Goal: Use online tool/utility: Utilize a website feature to perform a specific function

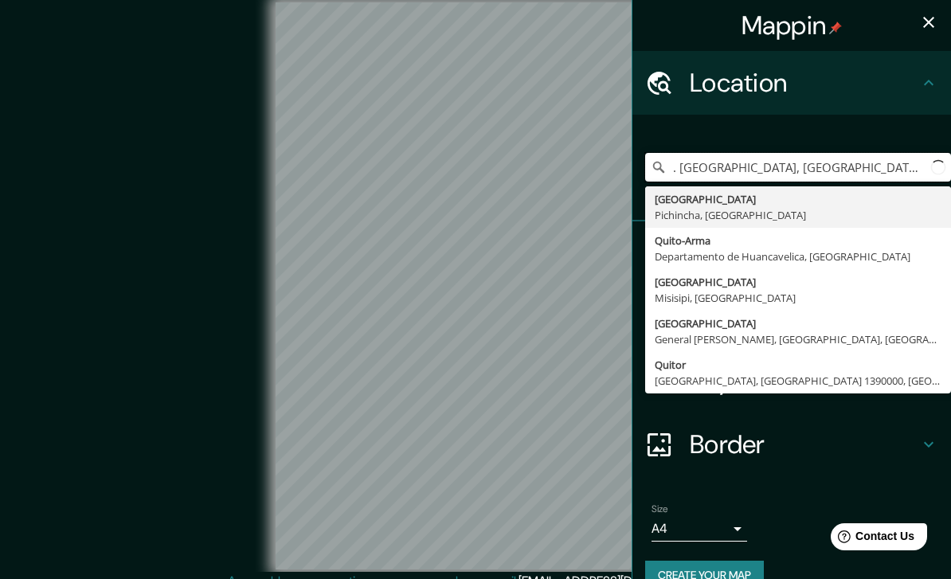
type input "[GEOGRAPHIC_DATA], [GEOGRAPHIC_DATA], [GEOGRAPHIC_DATA]"
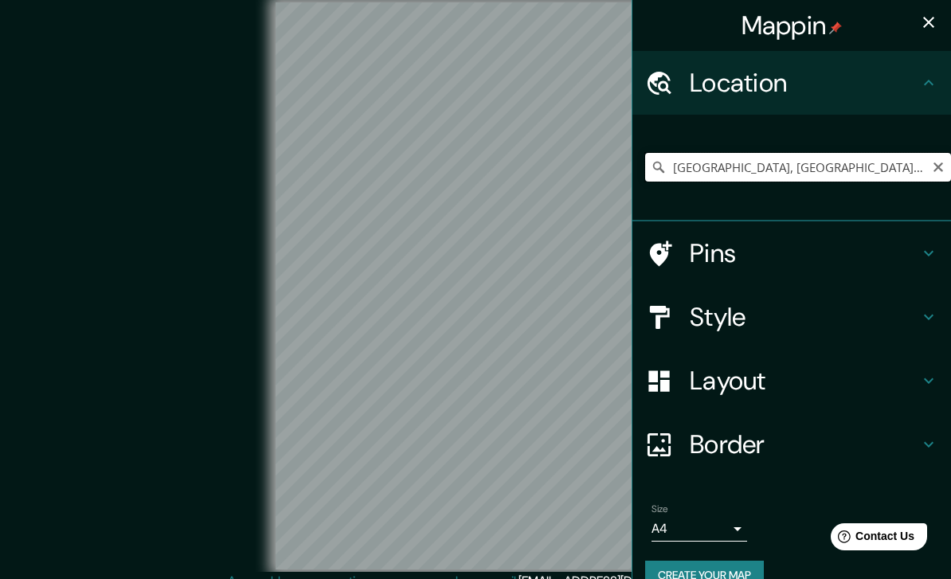
click at [648, 159] on input "Quito, Pichincha, Ecuador" at bounding box center [798, 167] width 306 height 29
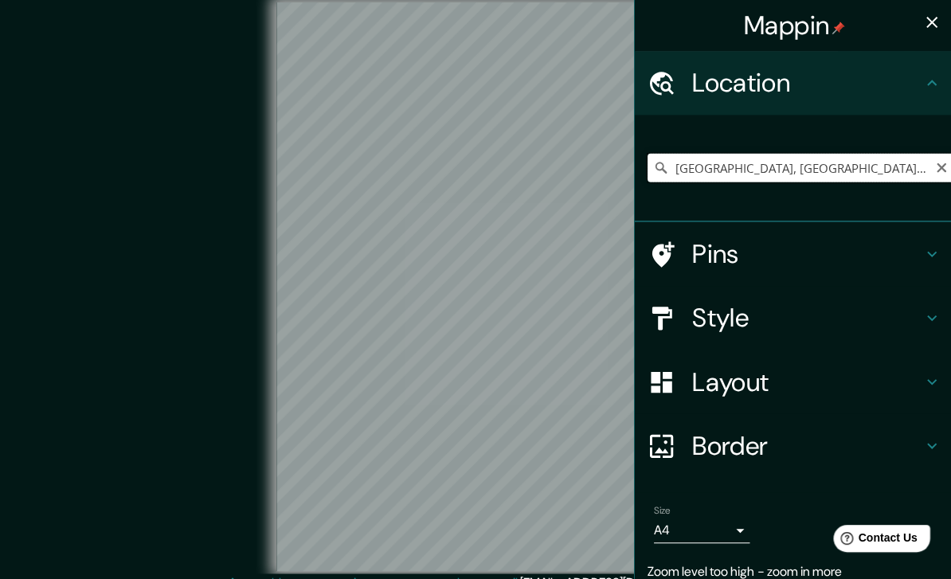
click at [822, 158] on input "Quito, Pichincha, Ecuador" at bounding box center [798, 167] width 306 height 29
click at [943, 166] on icon "Clear" at bounding box center [938, 167] width 13 height 13
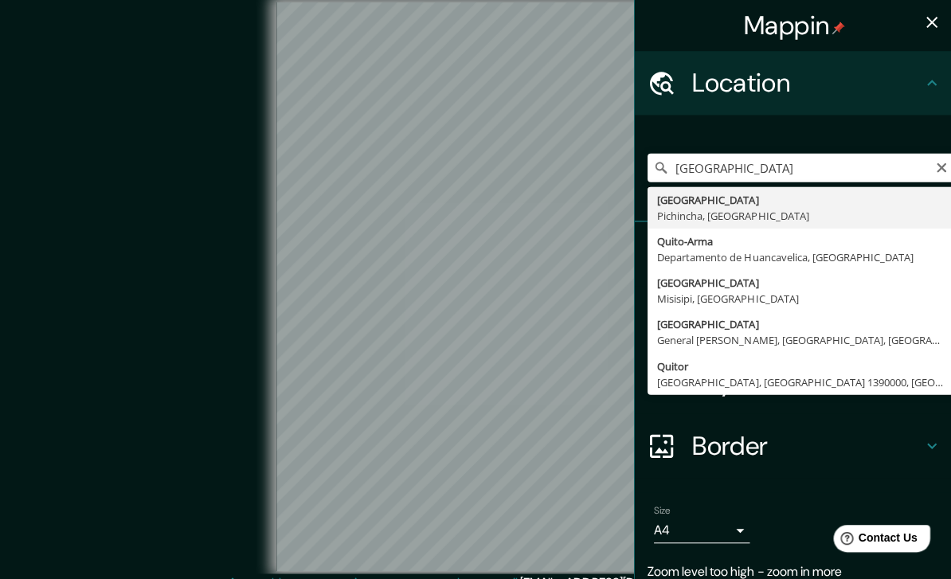
type input "Quito, Pichincha, Ecuador"
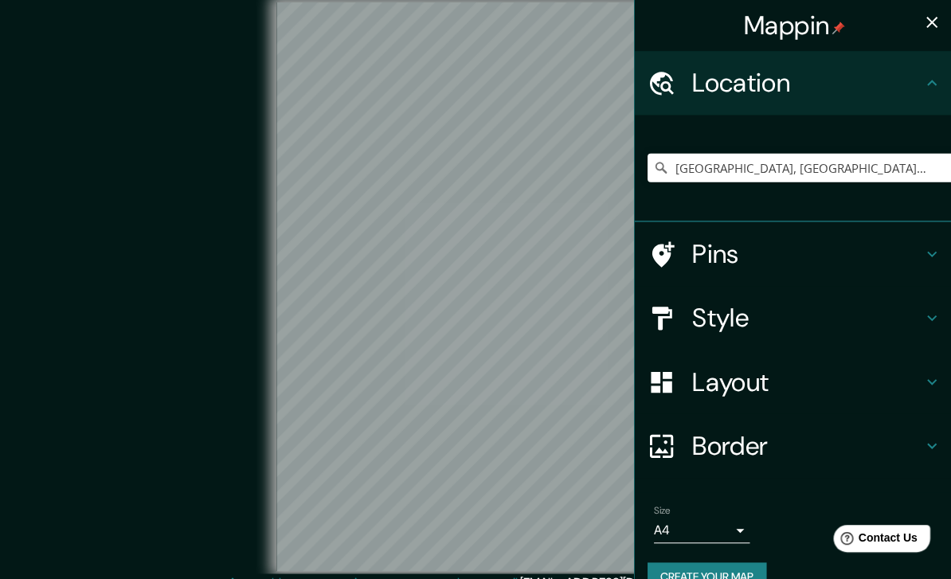
click at [738, 326] on h4 "Style" at bounding box center [804, 317] width 229 height 32
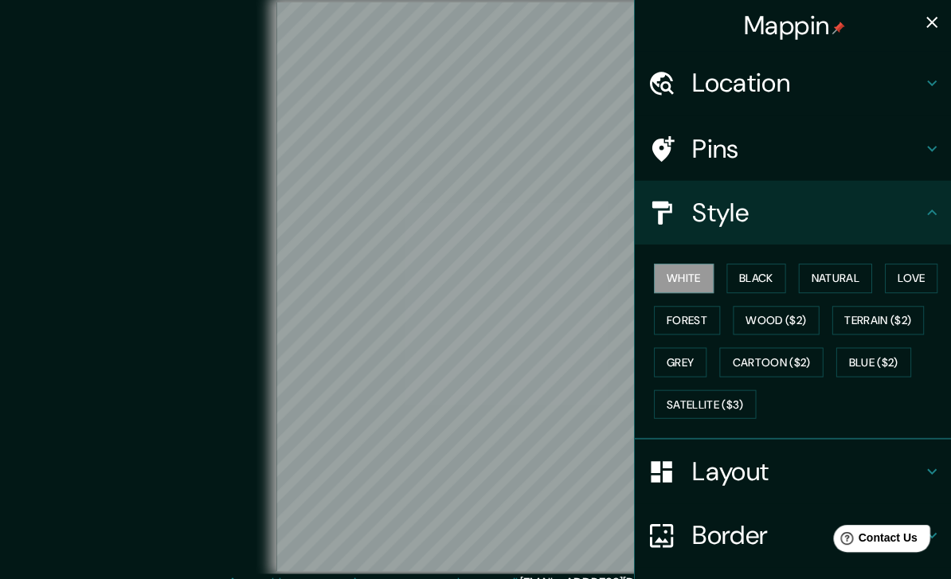
click at [760, 281] on button "Black" at bounding box center [754, 277] width 60 height 29
click at [757, 280] on button "Black" at bounding box center [754, 277] width 60 height 29
click at [845, 276] on button "Natural" at bounding box center [832, 277] width 73 height 29
click at [805, 311] on button "Wood ($2)" at bounding box center [773, 319] width 86 height 29
click at [887, 316] on button "Terrain ($2)" at bounding box center [875, 319] width 92 height 29
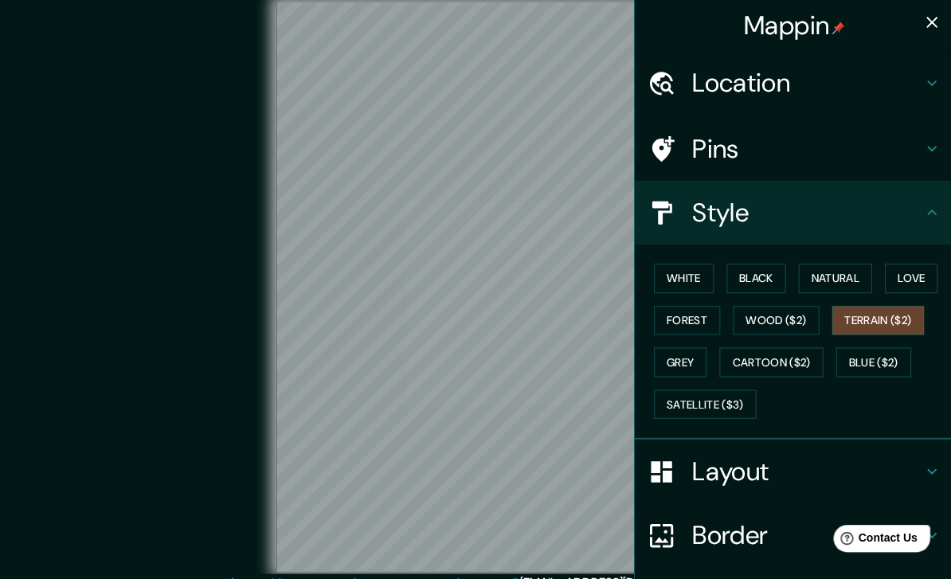
click at [781, 272] on button "Black" at bounding box center [754, 277] width 60 height 29
click at [771, 272] on button "Black" at bounding box center [754, 277] width 60 height 29
click at [773, 474] on h4 "Layout" at bounding box center [804, 470] width 229 height 32
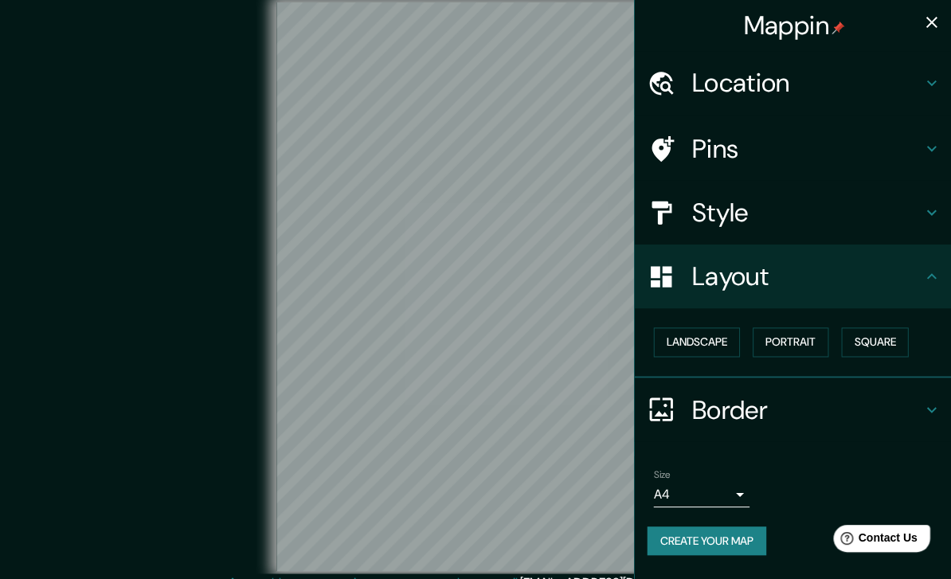
click at [742, 404] on h4 "Border" at bounding box center [804, 409] width 229 height 32
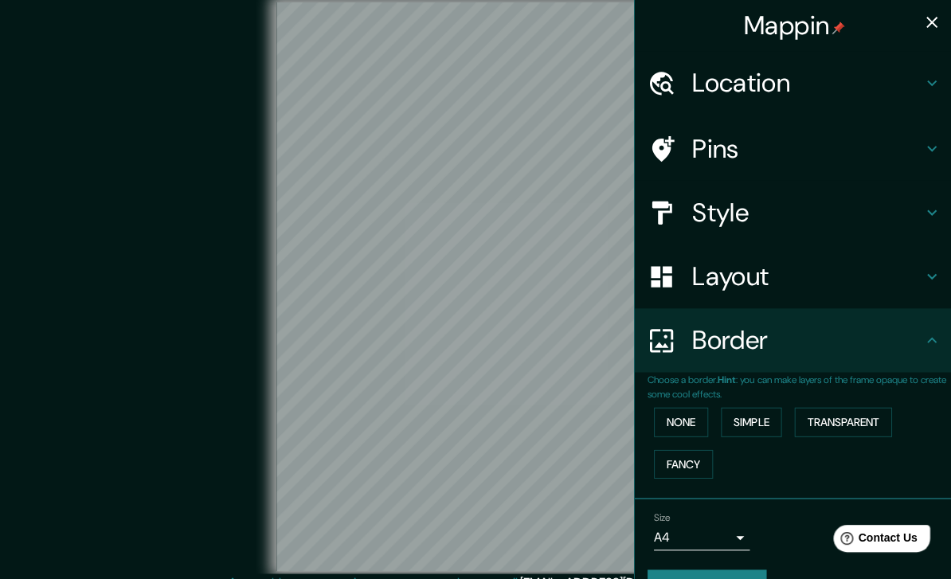
click at [685, 411] on button "None" at bounding box center [679, 420] width 54 height 29
click at [691, 460] on button "Fancy" at bounding box center [681, 462] width 59 height 29
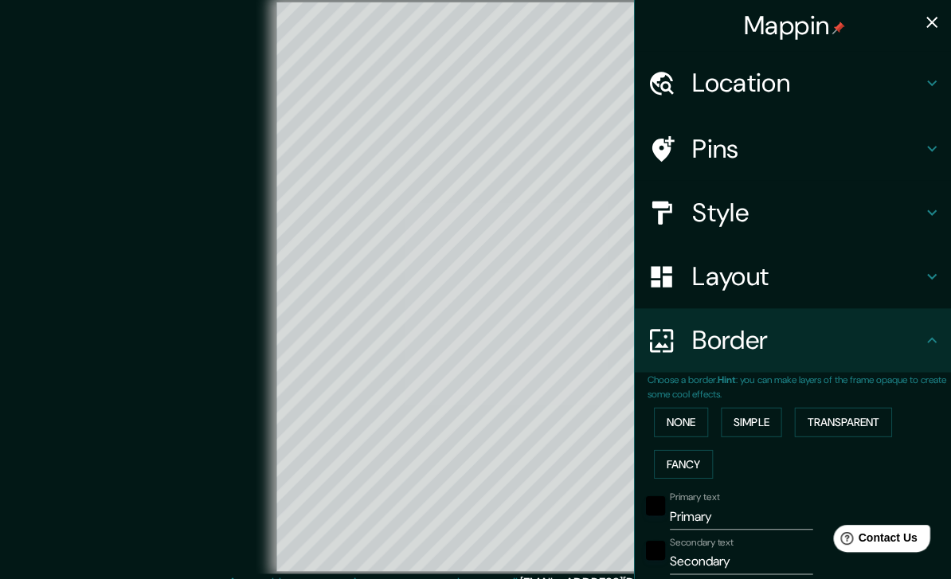
click at [845, 417] on button "Transparent" at bounding box center [840, 420] width 97 height 29
click at [769, 423] on button "Simple" at bounding box center [748, 420] width 61 height 29
click at [689, 414] on button "None" at bounding box center [679, 420] width 54 height 29
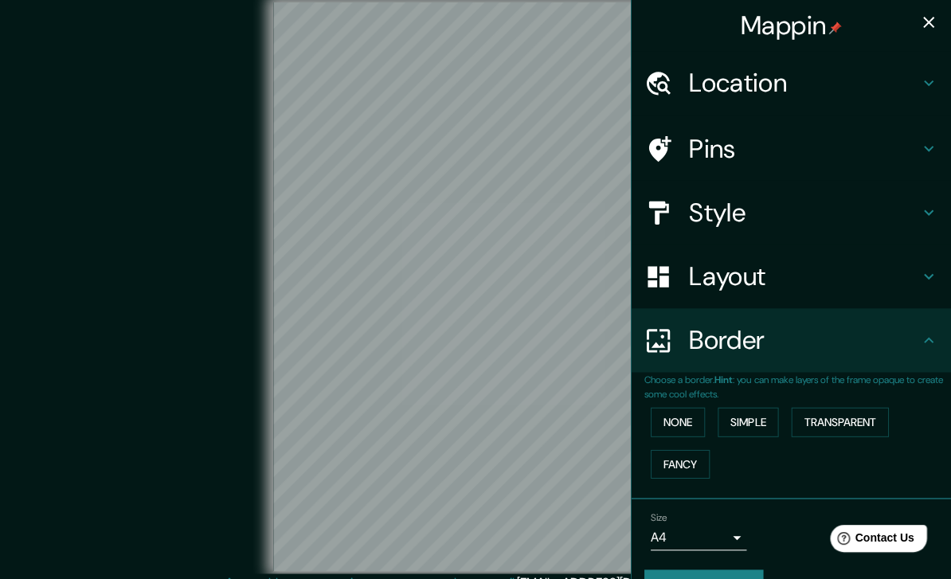
click at [715, 574] on button "Create your map" at bounding box center [704, 582] width 119 height 29
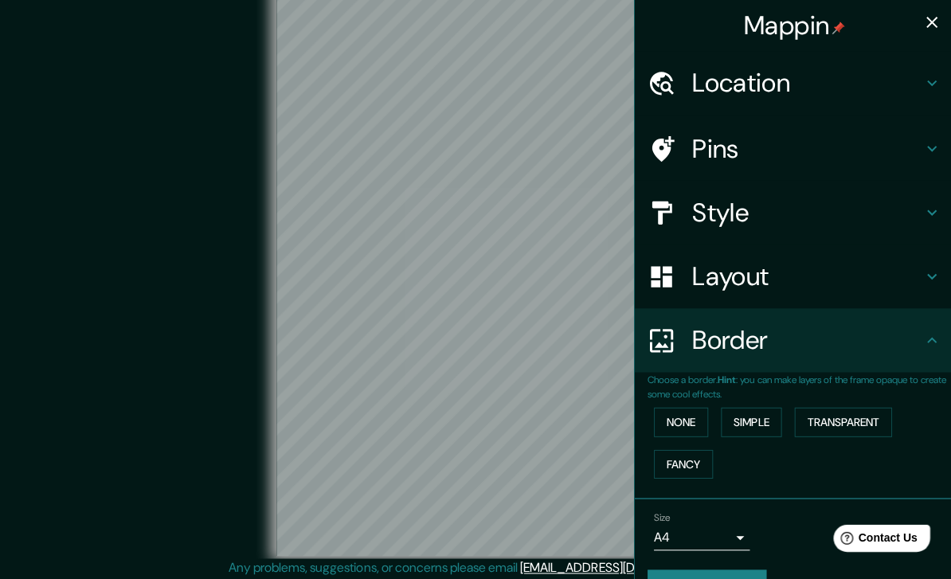
scroll to position [15, 0]
click at [729, 538] on body "Mappin Location Quito, Pichincha, Ecuador Pins Style Layout Border Choose a bor…" at bounding box center [475, 274] width 951 height 579
click at [758, 553] on div at bounding box center [475, 289] width 951 height 579
click at [741, 577] on button "Create your map" at bounding box center [704, 582] width 119 height 29
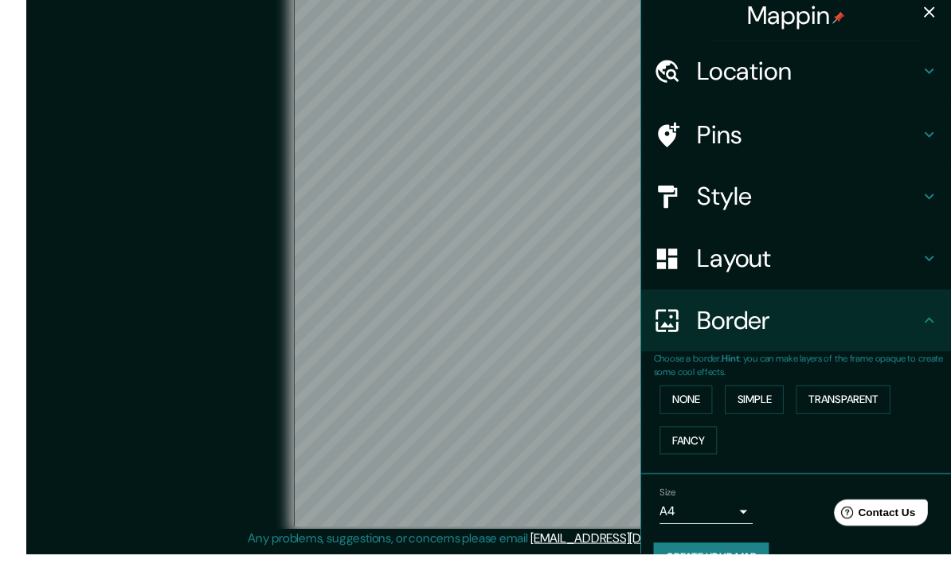
scroll to position [58, 0]
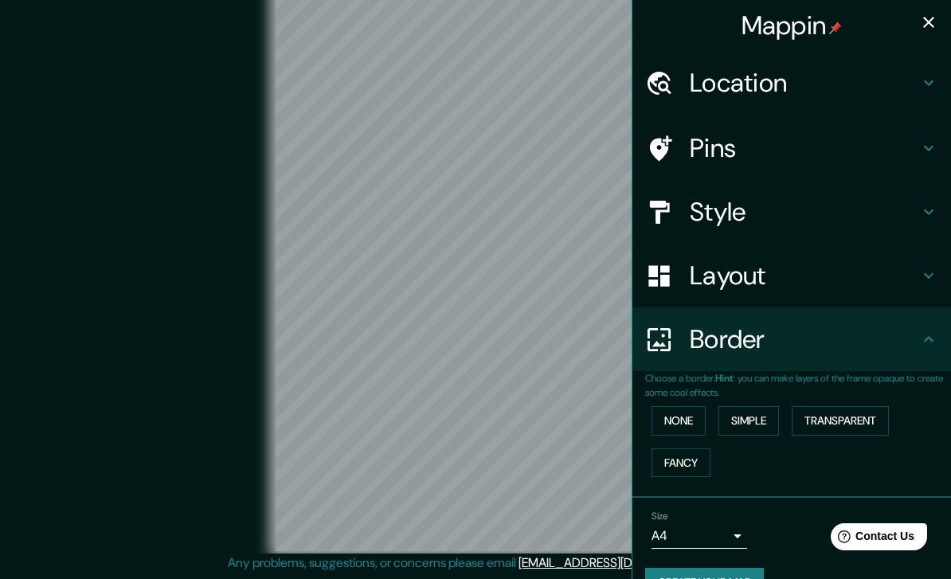
click at [698, 417] on button "None" at bounding box center [679, 420] width 54 height 29
click at [683, 419] on button "None" at bounding box center [679, 420] width 54 height 29
click at [695, 538] on body "Mappin Location Quito, Pichincha, Ecuador Pins Style Layout Border Choose a bor…" at bounding box center [475, 271] width 951 height 579
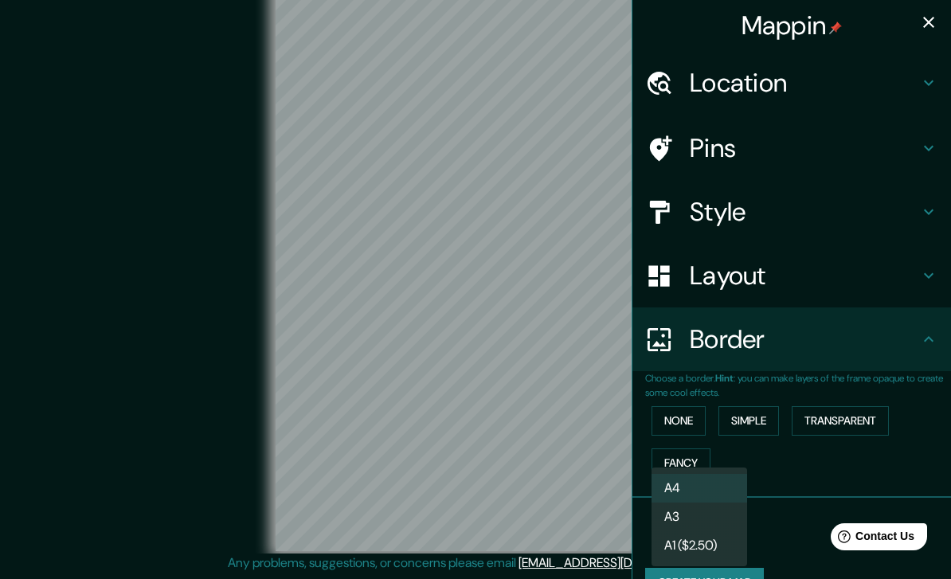
click at [699, 515] on li "A3" at bounding box center [700, 517] width 96 height 29
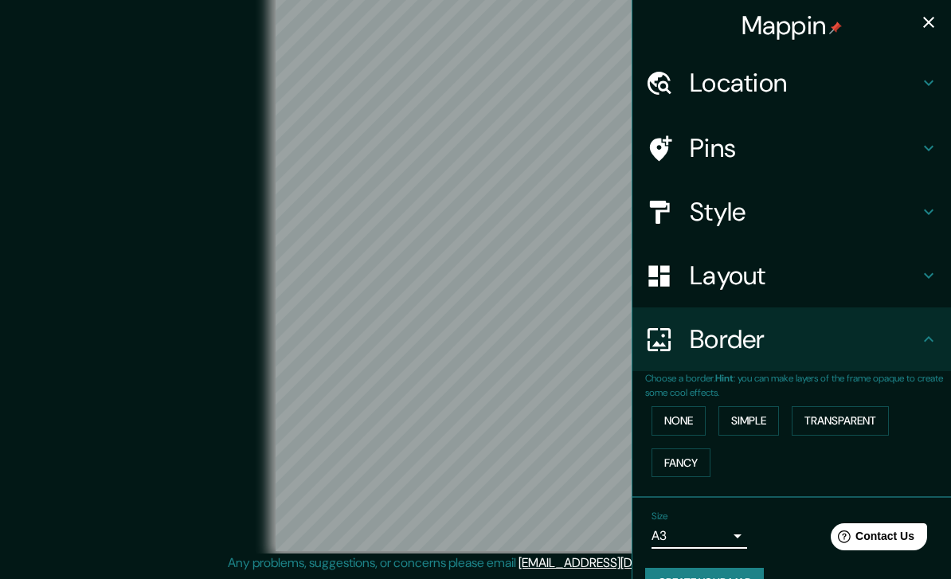
click at [702, 577] on button "Create your map" at bounding box center [704, 582] width 119 height 29
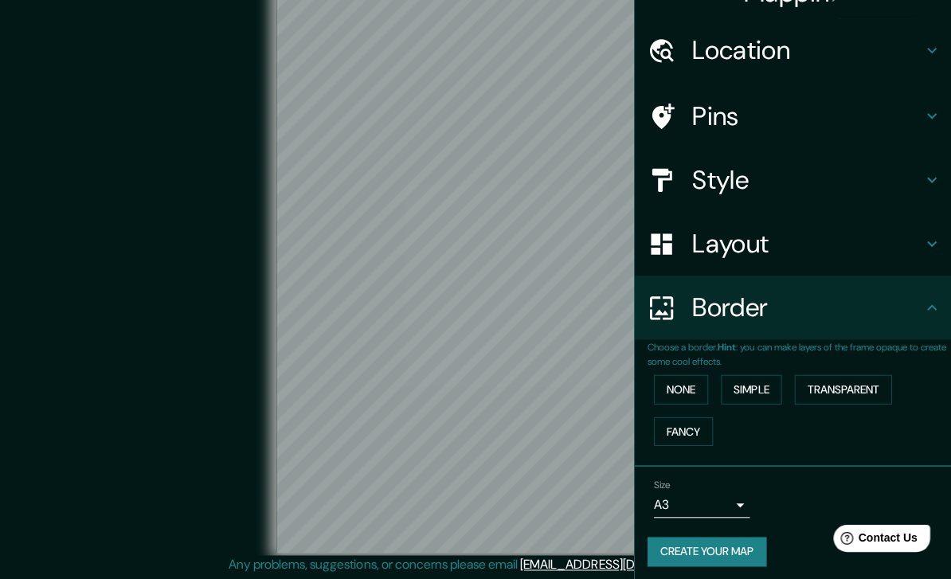
scroll to position [32, 0]
click at [738, 546] on button "Create your map" at bounding box center [704, 550] width 119 height 29
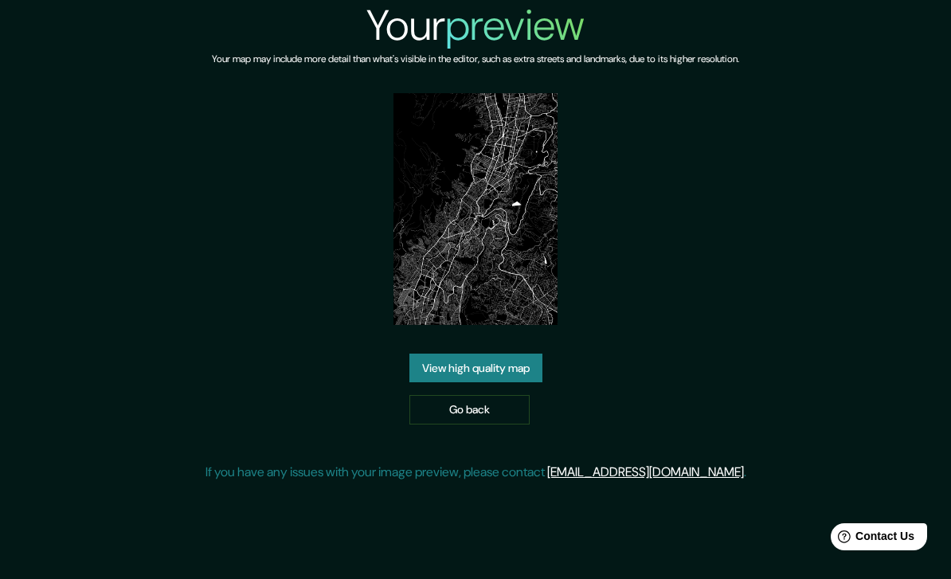
click at [495, 383] on link "View high quality map" at bounding box center [475, 368] width 133 height 29
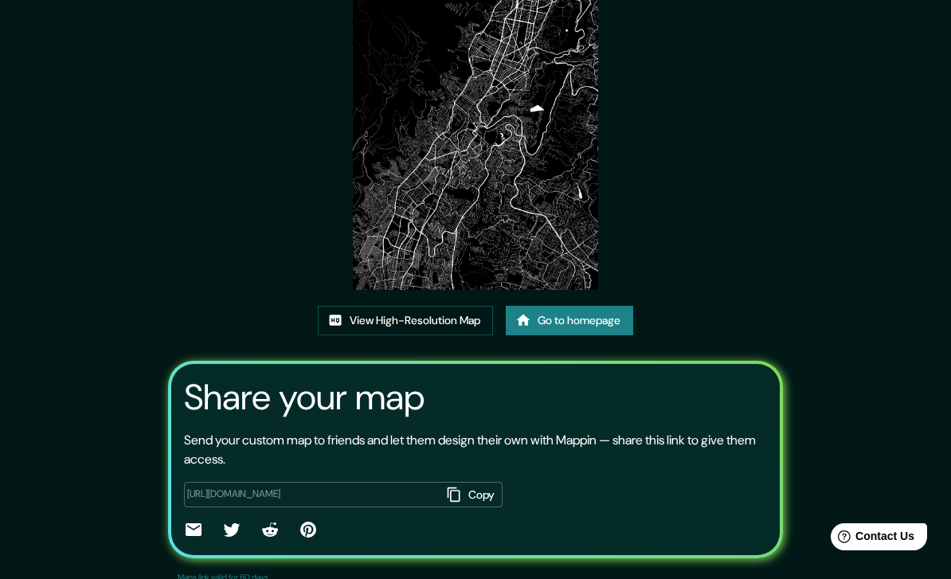
scroll to position [136, 0]
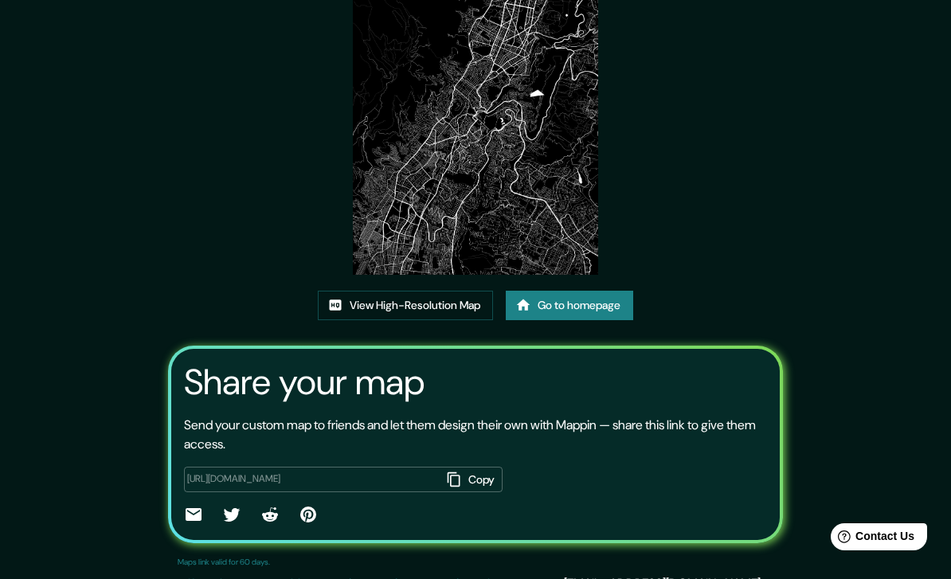
click at [446, 493] on button "Copy" at bounding box center [471, 480] width 62 height 26
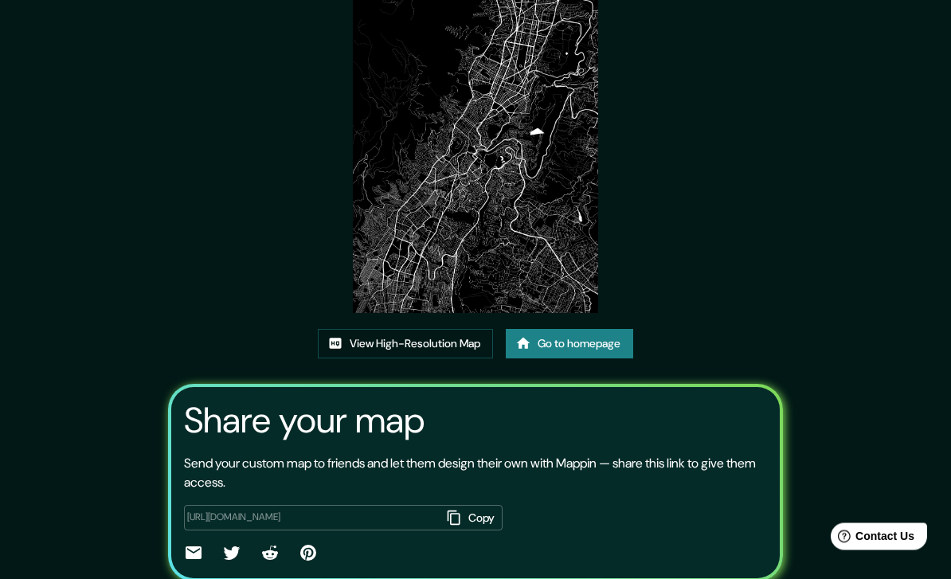
scroll to position [0, 0]
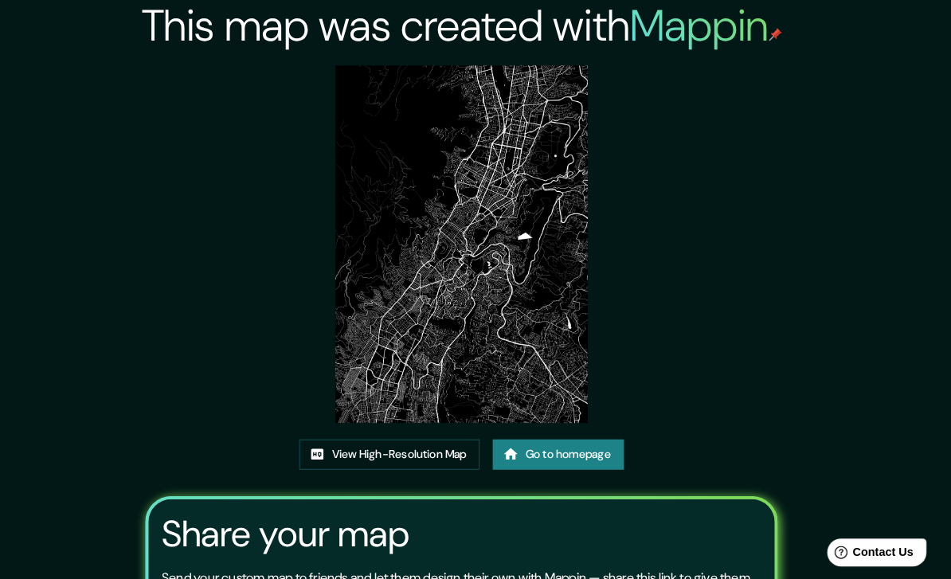
click at [405, 427] on link "View High-Resolution Map" at bounding box center [405, 441] width 175 height 29
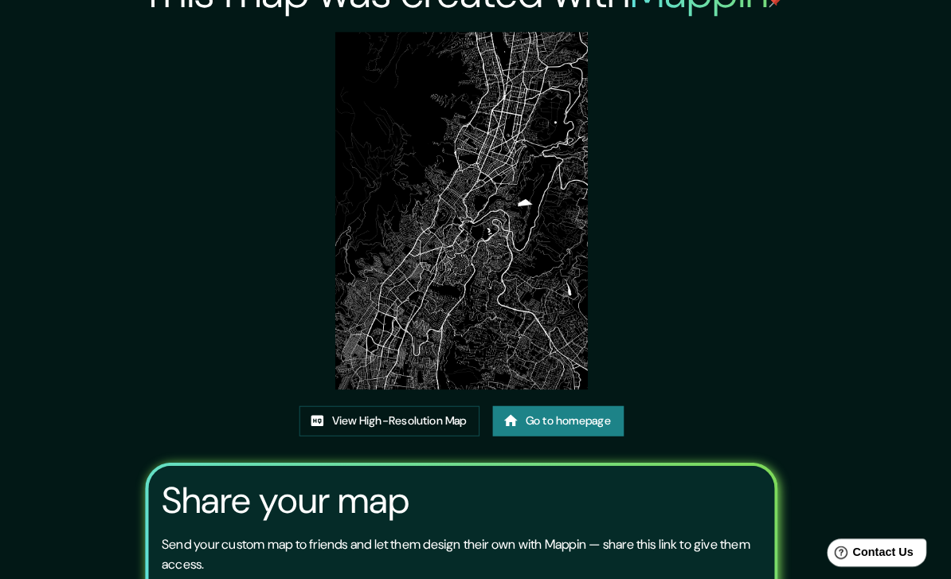
scroll to position [32, 0]
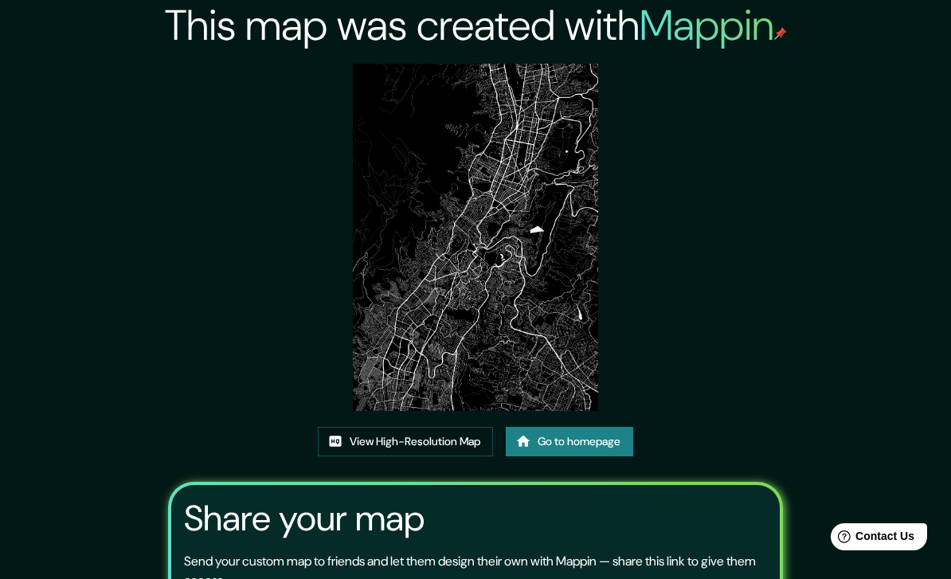
click at [551, 263] on img at bounding box center [475, 237] width 245 height 347
click at [560, 260] on img at bounding box center [475, 237] width 245 height 347
click at [558, 241] on img at bounding box center [475, 237] width 245 height 347
